Goal: Find specific page/section: Find specific page/section

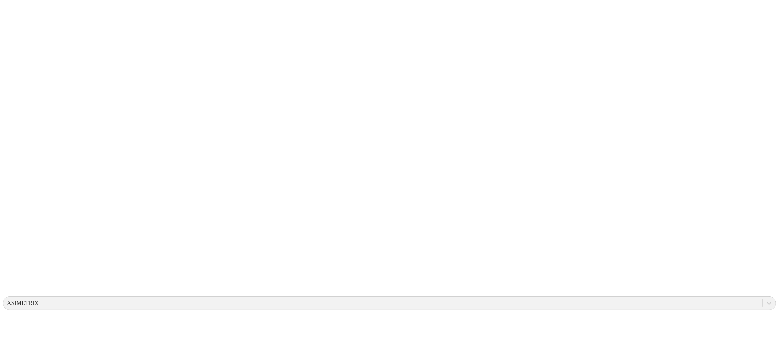
click at [39, 300] on div "ASIMETRIX" at bounding box center [23, 303] width 32 height 7
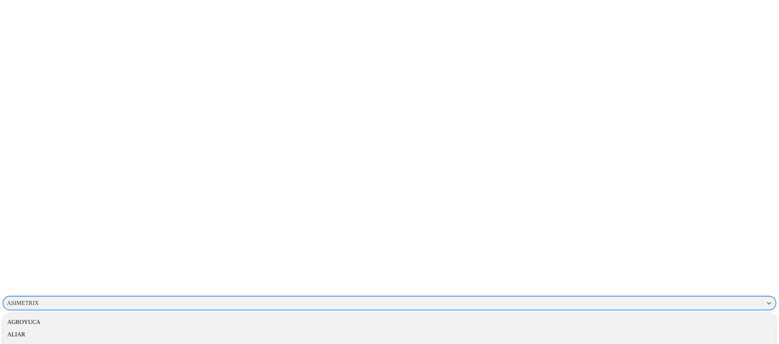
scroll to position [111, 0]
click at [684, 328] on div "ALIAR" at bounding box center [389, 334] width 773 height 12
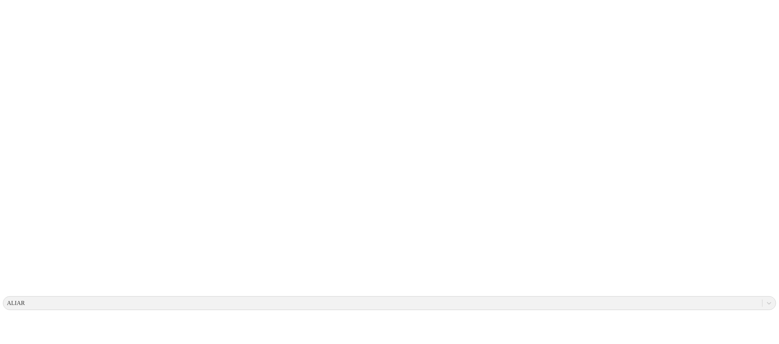
type input "12"
